Goal: Task Accomplishment & Management: Use online tool/utility

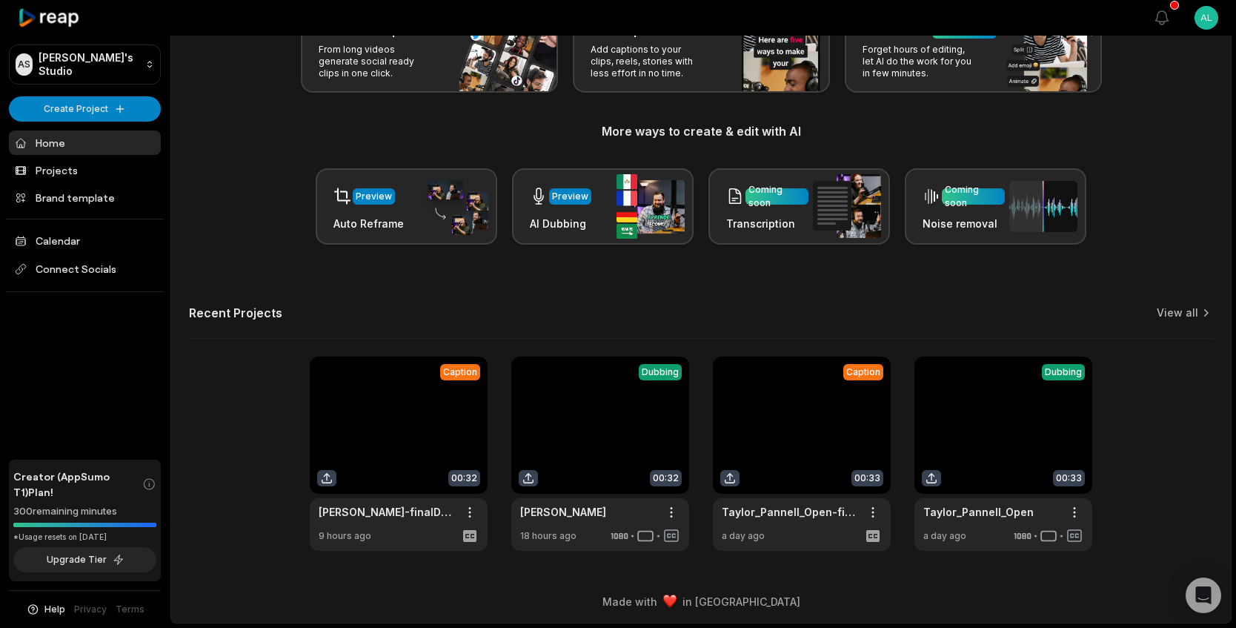
click at [404, 448] on link at bounding box center [399, 453] width 178 height 194
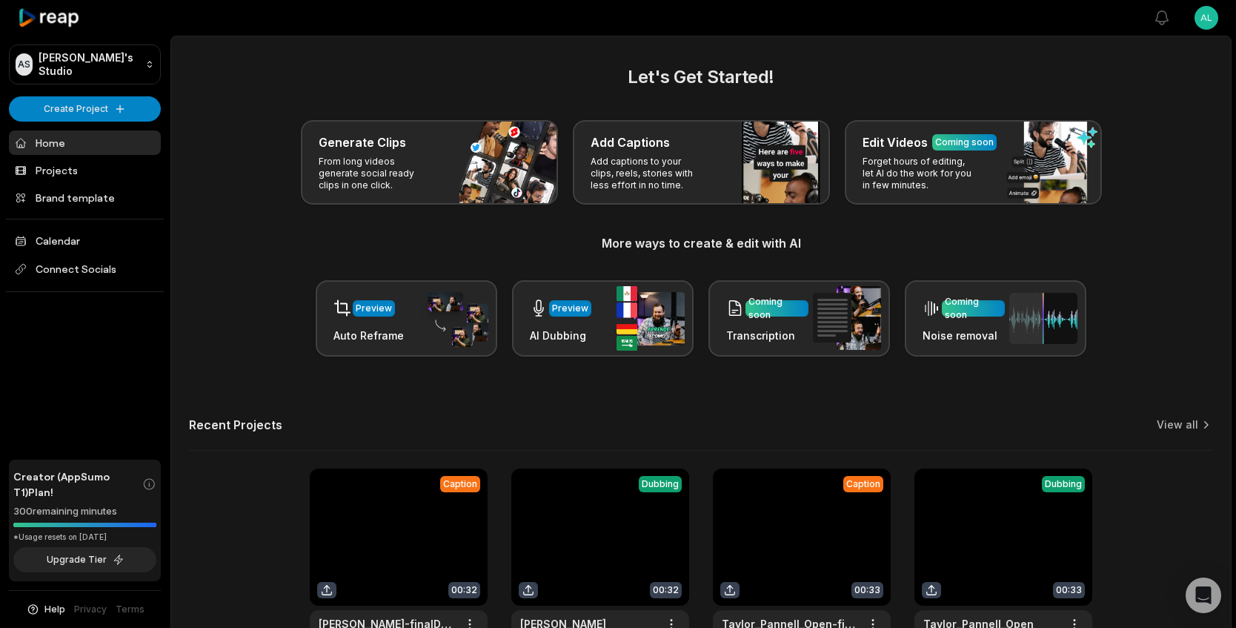
scroll to position [112, 0]
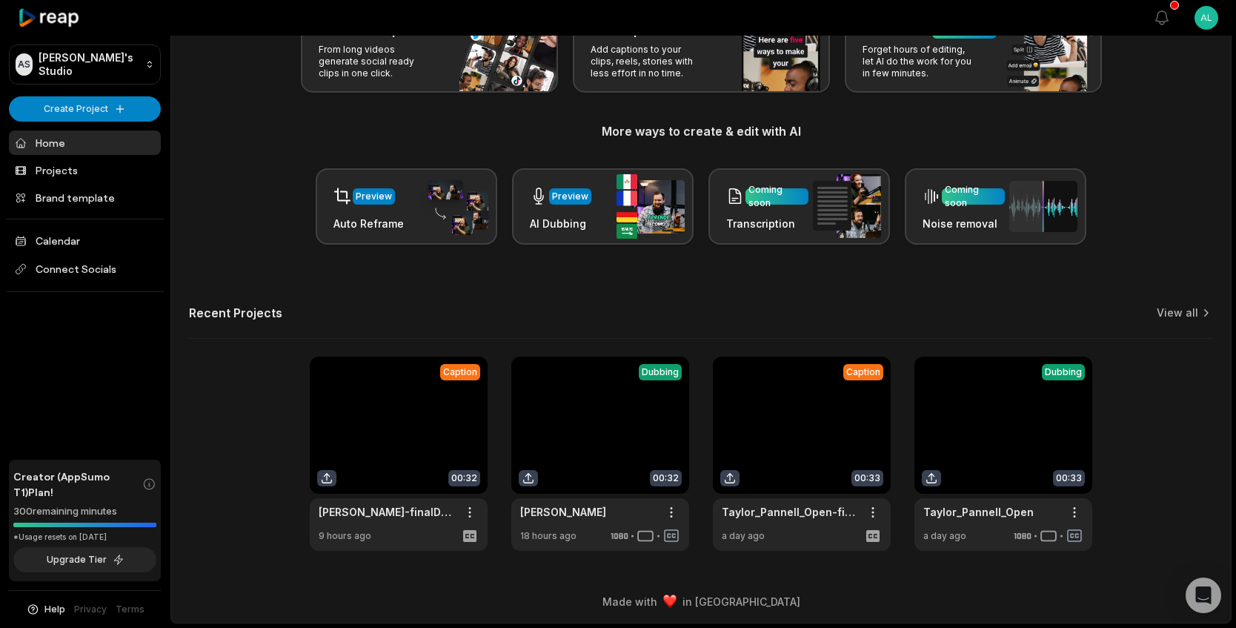
click at [833, 441] on link at bounding box center [802, 453] width 178 height 194
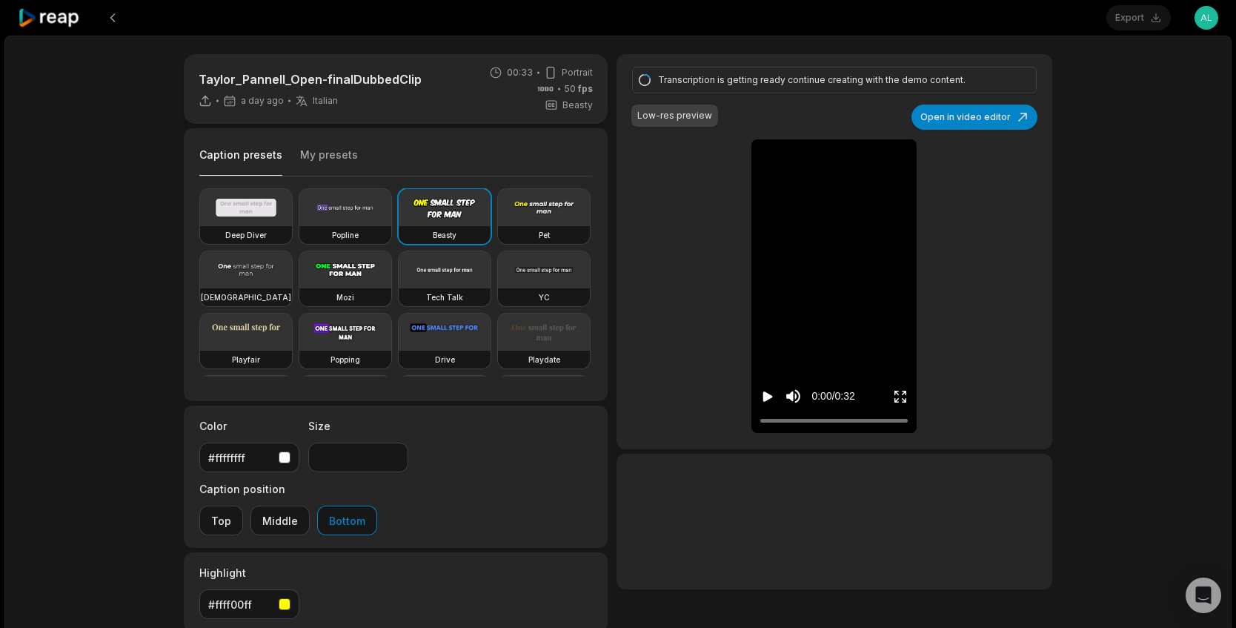
type input "**"
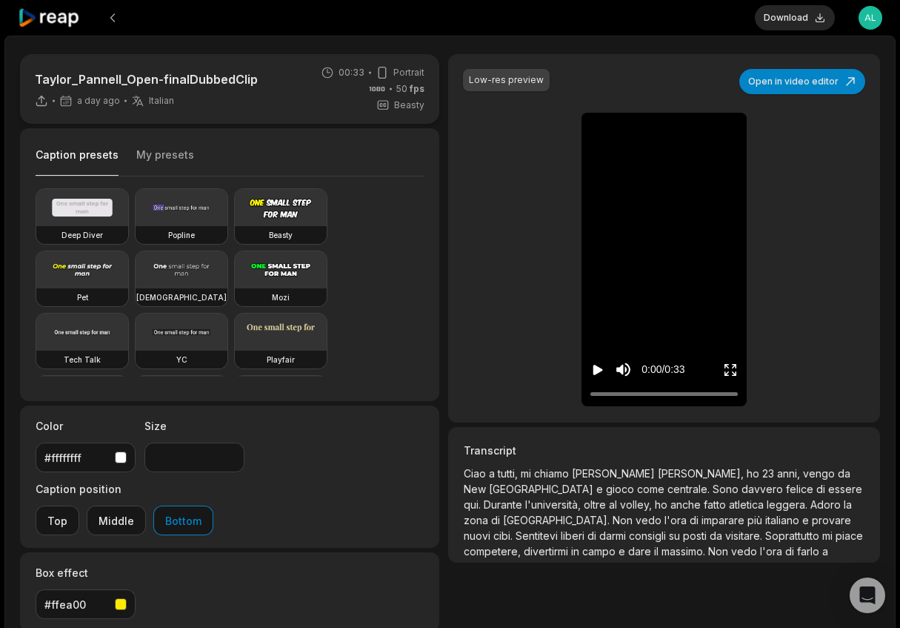
click at [874, 25] on html "Download Open user menu Taylor_Pannell_Open-finalDubbedClip a day ago Italian i…" at bounding box center [450, 314] width 900 height 628
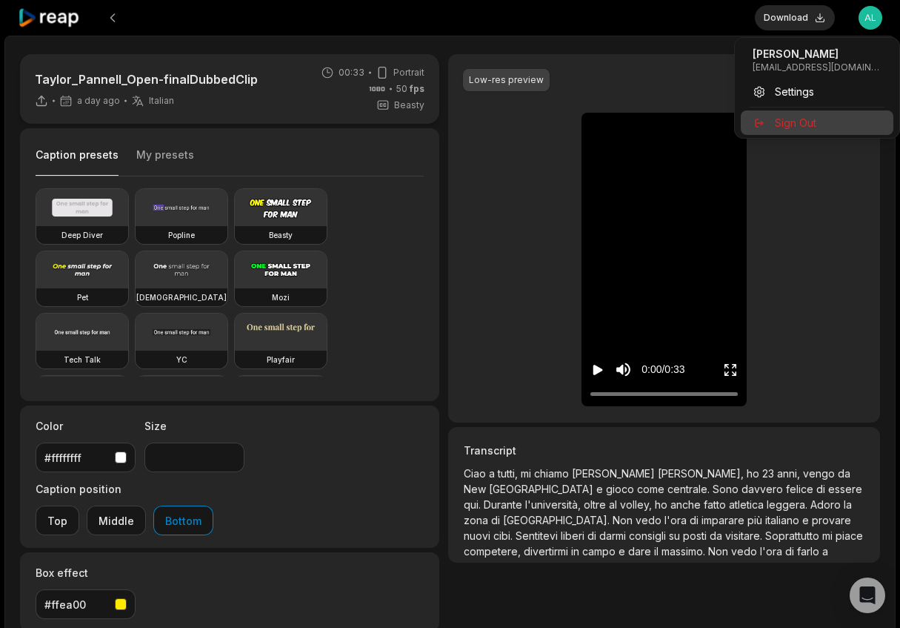
click at [854, 132] on div "Sign Out" at bounding box center [817, 122] width 153 height 24
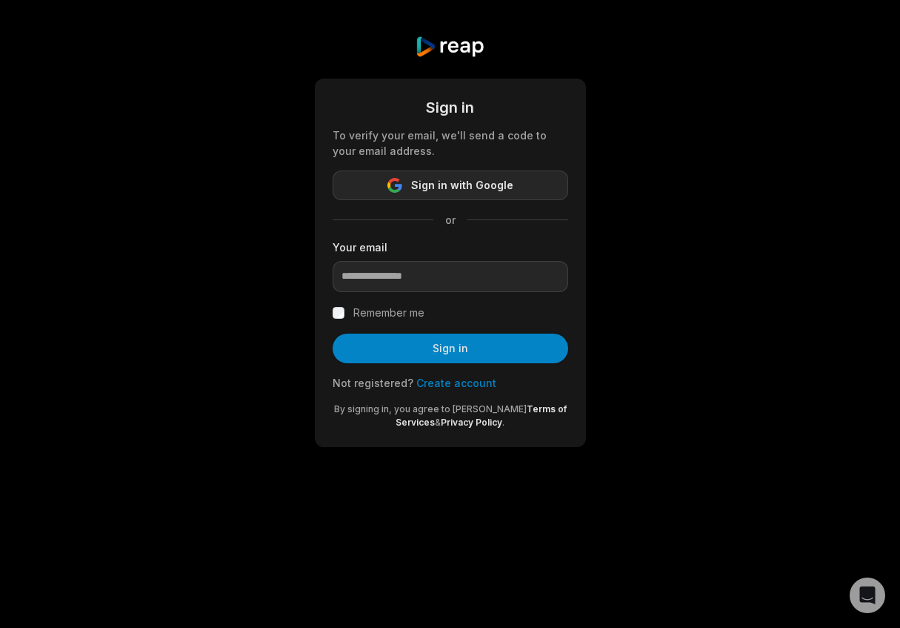
click at [489, 196] on button "Sign in with Google" at bounding box center [451, 185] width 236 height 30
